Goal: Task Accomplishment & Management: Use online tool/utility

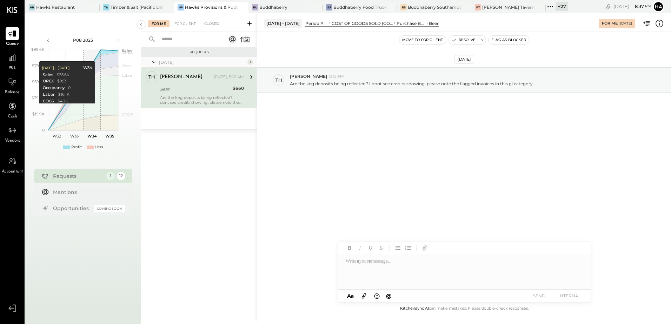
click at [236, 83] on div "[PERSON_NAME] [DATE], 5:02 AM Beer $660 Are the keg deposits being reflected? I…" at bounding box center [202, 88] width 84 height 34
click at [660, 26] on icon at bounding box center [659, 23] width 9 height 9
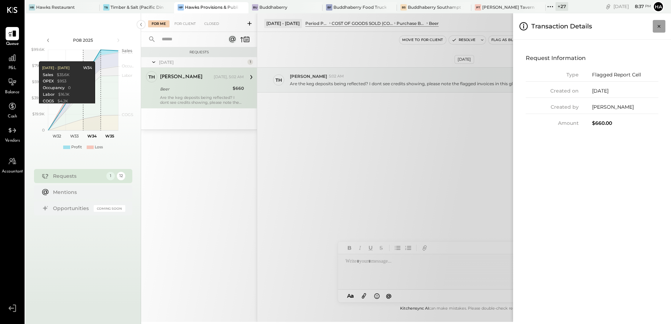
click at [665, 26] on button "Close panel" at bounding box center [659, 26] width 13 height 13
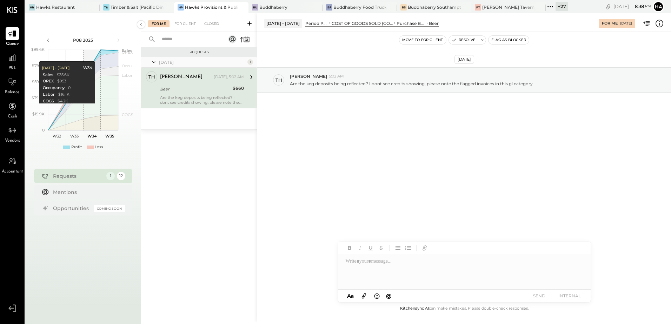
click at [431, 26] on div "Beer" at bounding box center [434, 23] width 10 height 6
click at [432, 24] on div "Beer" at bounding box center [434, 23] width 10 height 6
click at [433, 21] on div "Beer" at bounding box center [434, 23] width 10 height 6
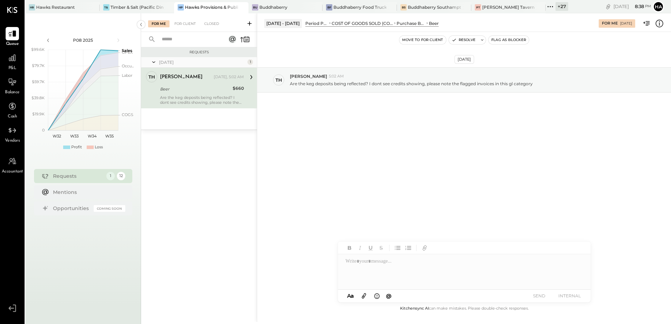
click at [424, 24] on div "Purchase Beer" at bounding box center [411, 23] width 29 height 6
click at [190, 20] on div "For Client" at bounding box center [185, 23] width 28 height 7
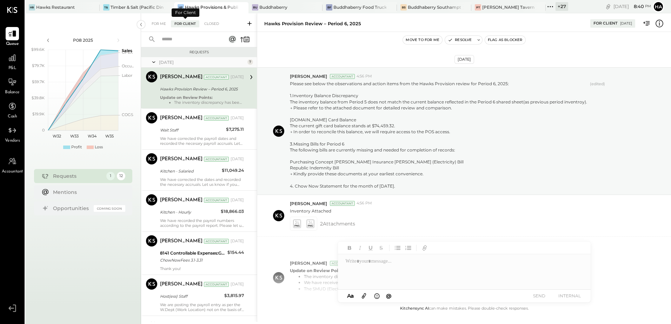
scroll to position [61, 0]
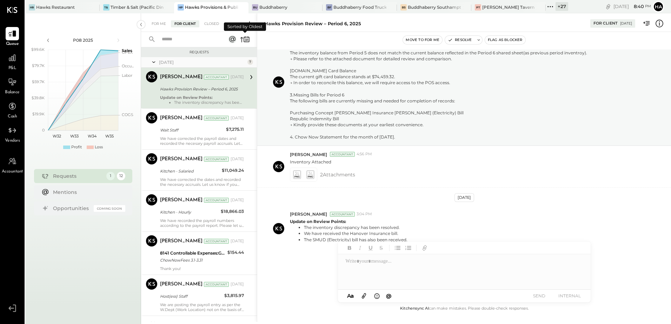
click at [248, 41] on icon at bounding box center [245, 39] width 10 height 10
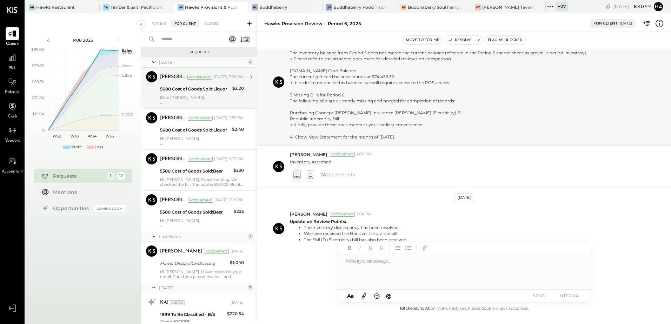
click at [219, 92] on div "5600 Cost of Goods Sold:Liquor" at bounding box center [195, 89] width 70 height 7
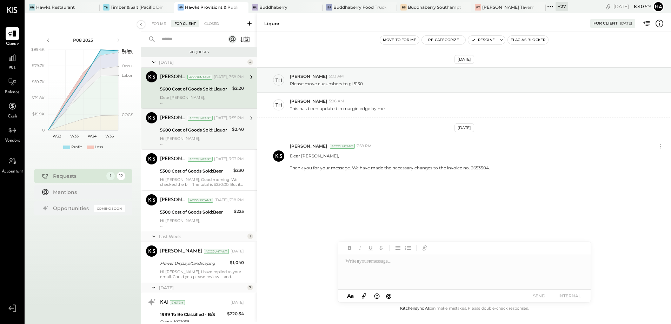
click at [191, 131] on div "5600 Cost of Goods Sold:Liquor" at bounding box center [195, 130] width 70 height 7
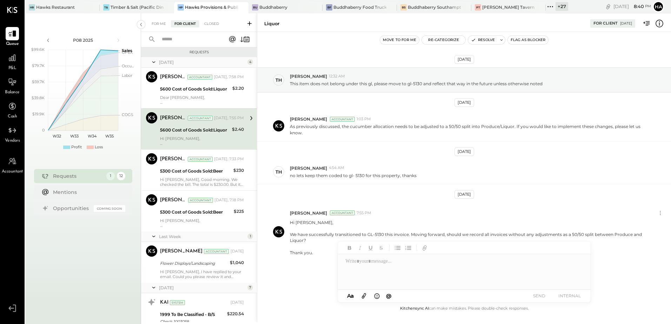
scroll to position [9, 0]
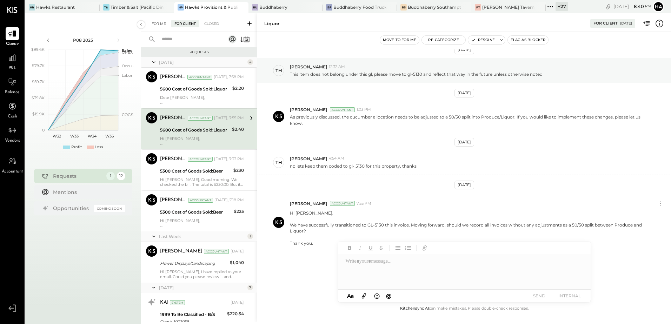
click at [158, 21] on div "For Me" at bounding box center [158, 23] width 21 height 7
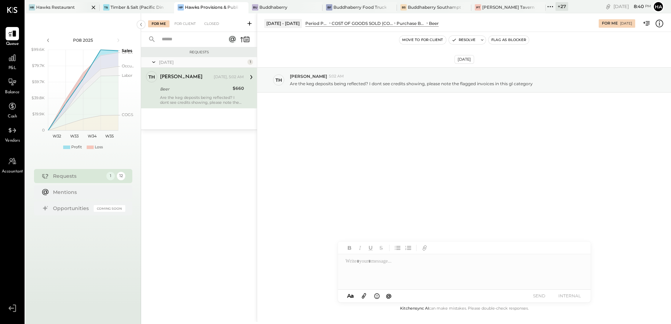
click at [54, 4] on div "Hawks Restaurant" at bounding box center [55, 7] width 39 height 6
